Goal: Task Accomplishment & Management: Use online tool/utility

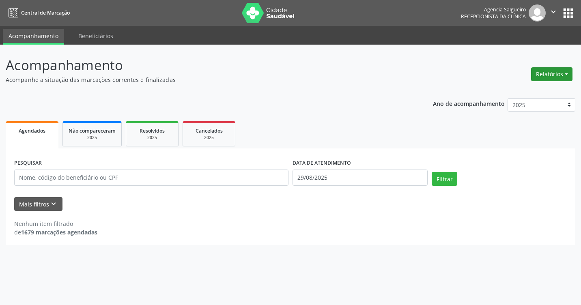
click at [563, 73] on button "Relatórios" at bounding box center [551, 74] width 41 height 14
click at [527, 92] on link "Agendamentos" at bounding box center [528, 91] width 87 height 11
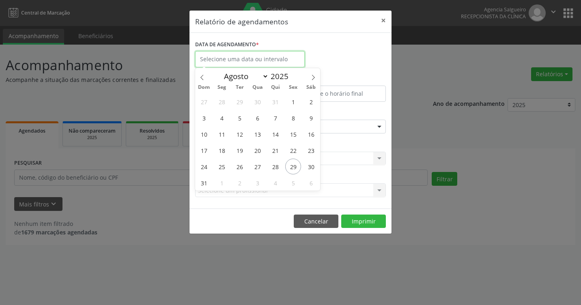
click at [233, 54] on input "text" at bounding box center [250, 59] width 110 height 16
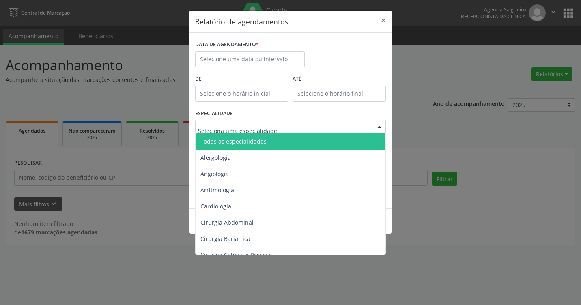
click at [383, 127] on div at bounding box center [379, 127] width 12 height 14
click at [243, 130] on input "text" at bounding box center [283, 130] width 171 height 16
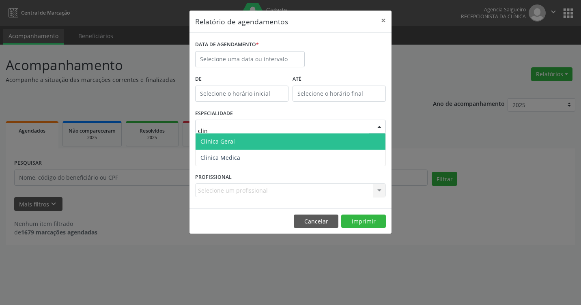
type input "clini"
click at [237, 141] on span "Clinica Geral" at bounding box center [290, 141] width 190 height 16
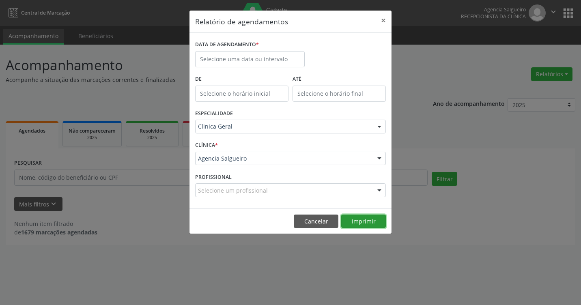
click at [376, 224] on button "Imprimir" at bounding box center [363, 222] width 45 height 14
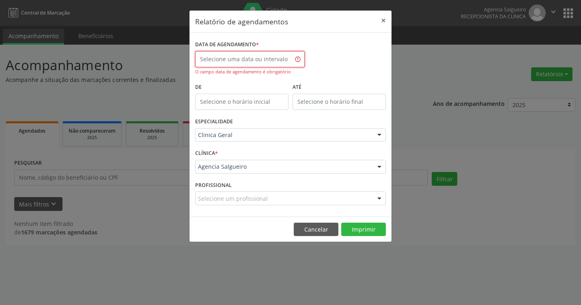
click at [263, 58] on input "text" at bounding box center [250, 59] width 110 height 16
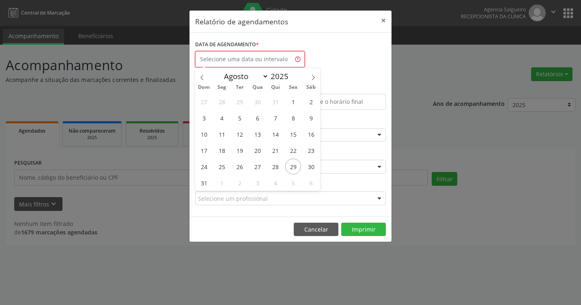
click at [263, 58] on input "text" at bounding box center [250, 59] width 110 height 16
click at [315, 75] on icon at bounding box center [313, 78] width 6 height 6
select select "8"
click at [221, 104] on span "1" at bounding box center [222, 102] width 16 height 16
type input "[DATE]"
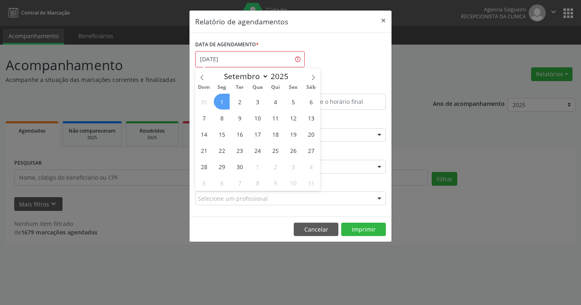
click at [221, 104] on span "1" at bounding box center [222, 102] width 16 height 16
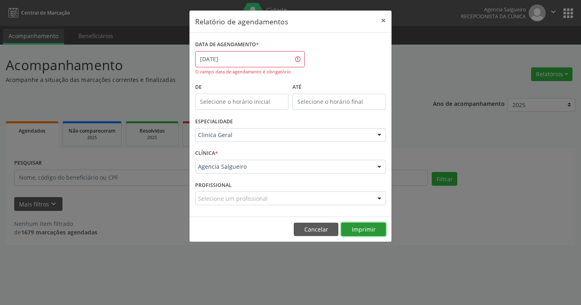
click at [365, 227] on button "Imprimir" at bounding box center [363, 230] width 45 height 14
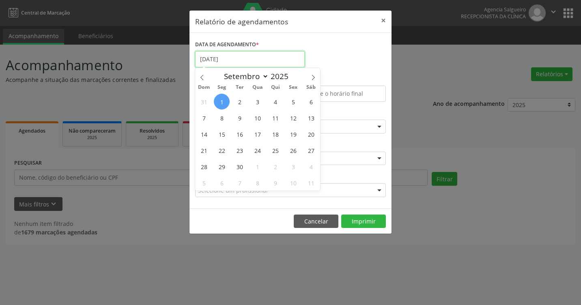
click at [243, 61] on input "[DATE]" at bounding box center [250, 59] width 110 height 16
click at [238, 103] on span "2" at bounding box center [240, 102] width 16 height 16
type input "[DATE]"
click at [238, 103] on span "2" at bounding box center [240, 102] width 16 height 16
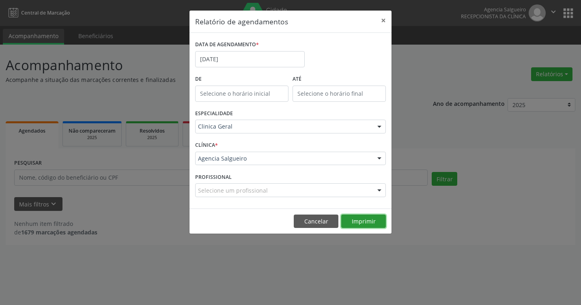
click at [364, 219] on button "Imprimir" at bounding box center [363, 222] width 45 height 14
click at [247, 60] on input "[DATE]" at bounding box center [250, 59] width 110 height 16
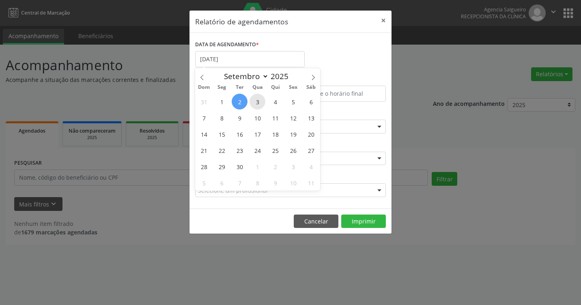
click at [257, 105] on span "3" at bounding box center [257, 102] width 16 height 16
type input "[DATE]"
click at [257, 105] on span "3" at bounding box center [257, 102] width 16 height 16
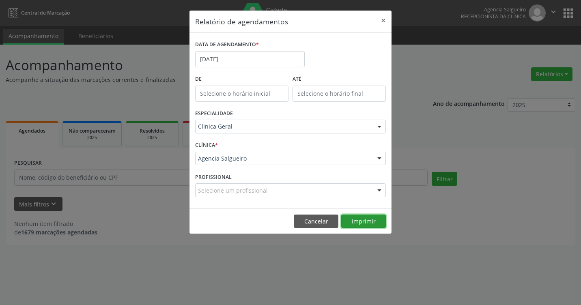
click at [376, 222] on button "Imprimir" at bounding box center [363, 222] width 45 height 14
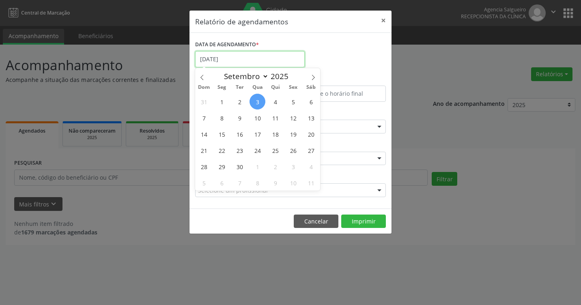
click at [242, 59] on input "[DATE]" at bounding box center [250, 59] width 110 height 16
click at [222, 104] on span "1" at bounding box center [222, 102] width 16 height 16
type input "[DATE]"
click at [222, 104] on span "1" at bounding box center [222, 102] width 16 height 16
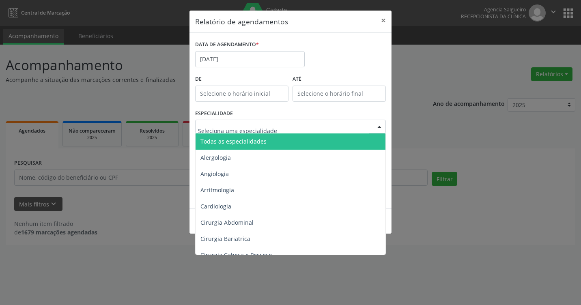
click at [380, 124] on div at bounding box center [379, 127] width 12 height 14
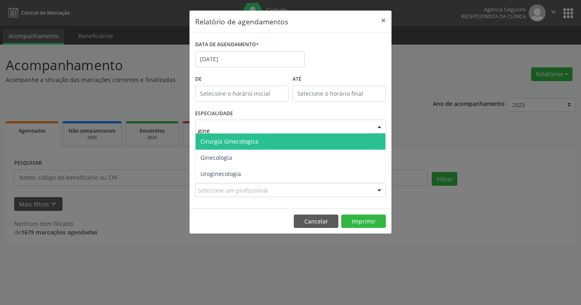
click at [266, 142] on span "Cirurgia Ginecologica" at bounding box center [290, 141] width 190 height 16
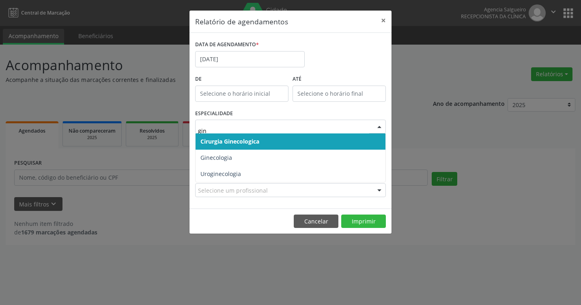
type input "gine"
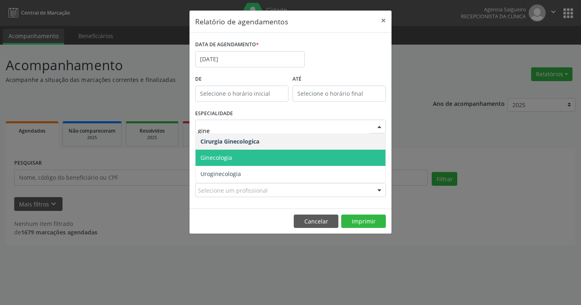
click at [236, 161] on span "Ginecologia" at bounding box center [290, 158] width 190 height 16
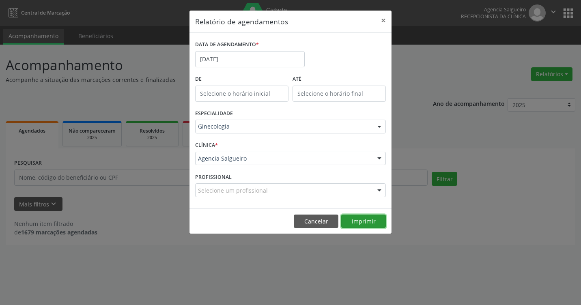
click at [369, 219] on button "Imprimir" at bounding box center [363, 222] width 45 height 14
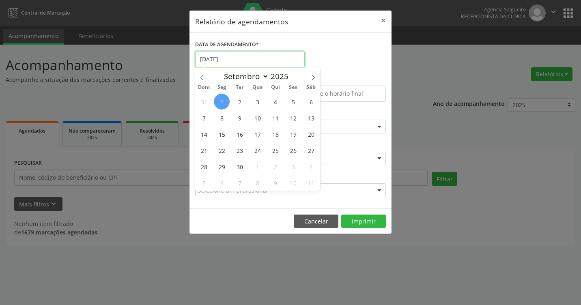
click at [226, 54] on input "[DATE]" at bounding box center [250, 59] width 110 height 16
click at [245, 104] on span "2" at bounding box center [240, 102] width 16 height 16
type input "[DATE]"
click at [245, 104] on span "2" at bounding box center [240, 102] width 16 height 16
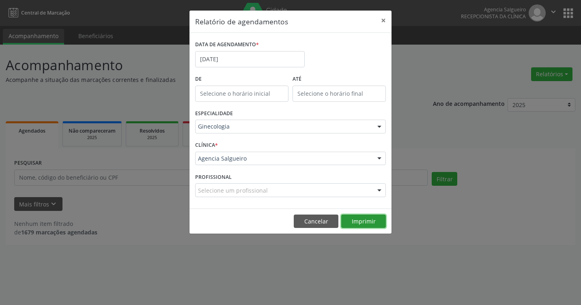
click at [362, 217] on button "Imprimir" at bounding box center [363, 222] width 45 height 14
click at [234, 58] on input "[DATE]" at bounding box center [250, 59] width 110 height 16
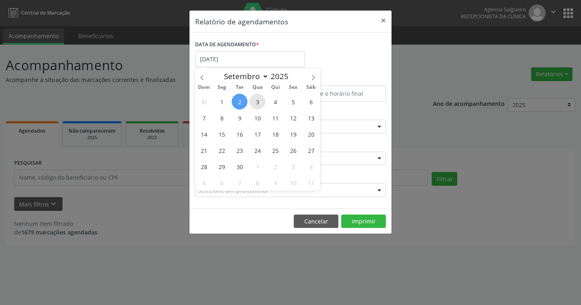
click at [258, 100] on span "3" at bounding box center [257, 102] width 16 height 16
type input "[DATE]"
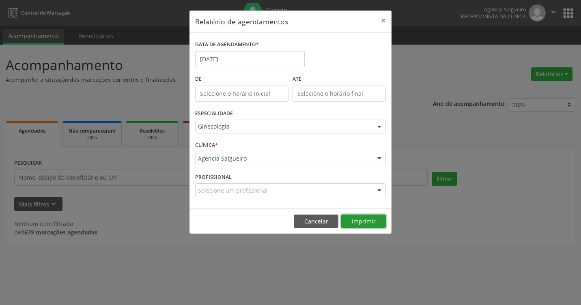
click at [376, 215] on button "Imprimir" at bounding box center [363, 222] width 45 height 14
click at [385, 17] on button "×" at bounding box center [383, 21] width 16 height 20
